Goal: Task Accomplishment & Management: Complete application form

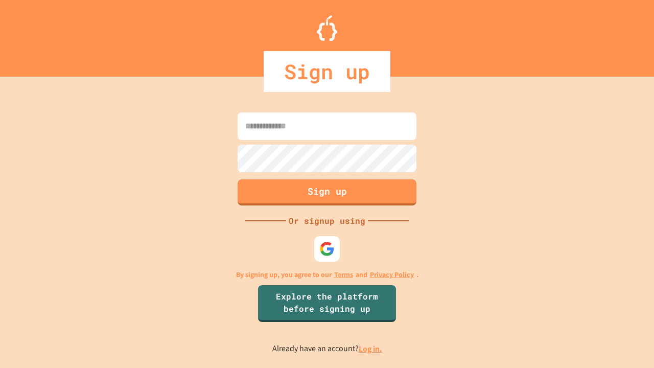
click at [371, 348] on link "Log in." at bounding box center [371, 348] width 24 height 11
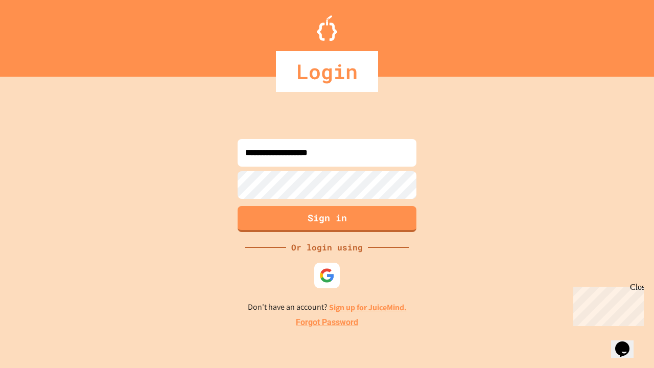
type input "**********"
